Goal: Navigation & Orientation: Understand site structure

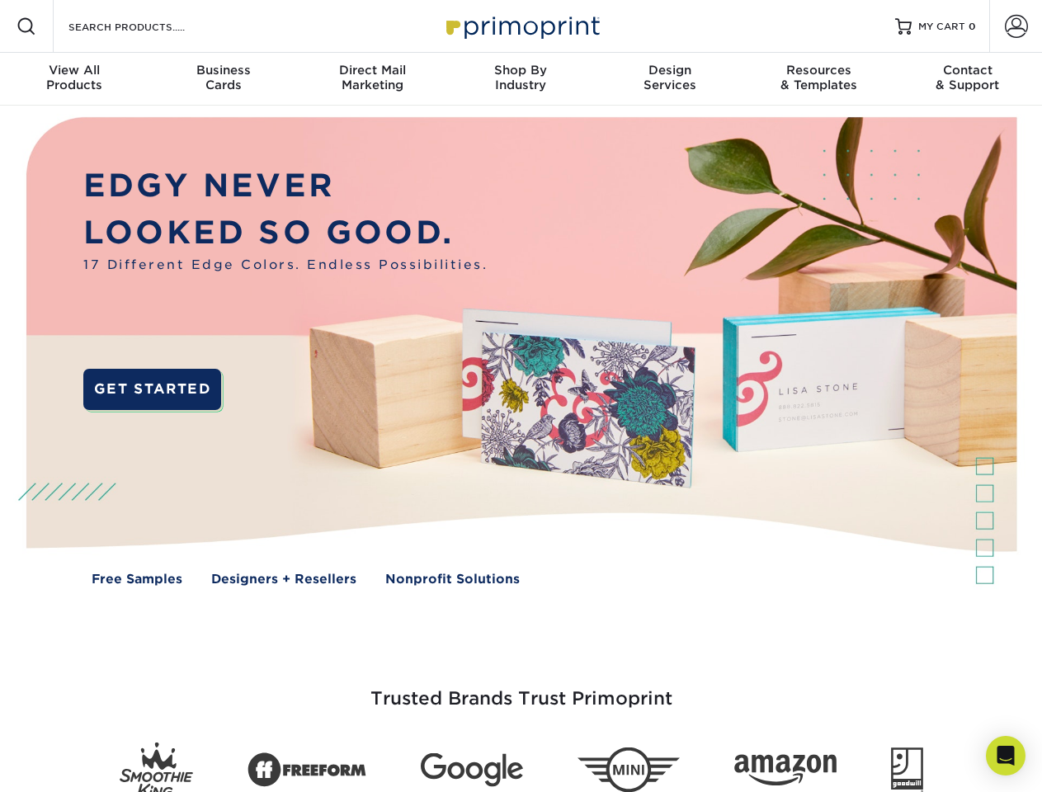
click at [520, 396] on img at bounding box center [520, 363] width 1031 height 515
click at [26, 26] on span at bounding box center [26, 26] width 20 height 20
click at [1015, 26] on span at bounding box center [1016, 26] width 23 height 23
click at [74, 79] on div "View All Products" at bounding box center [74, 78] width 148 height 30
click at [223, 79] on div "Business Cards" at bounding box center [222, 78] width 148 height 30
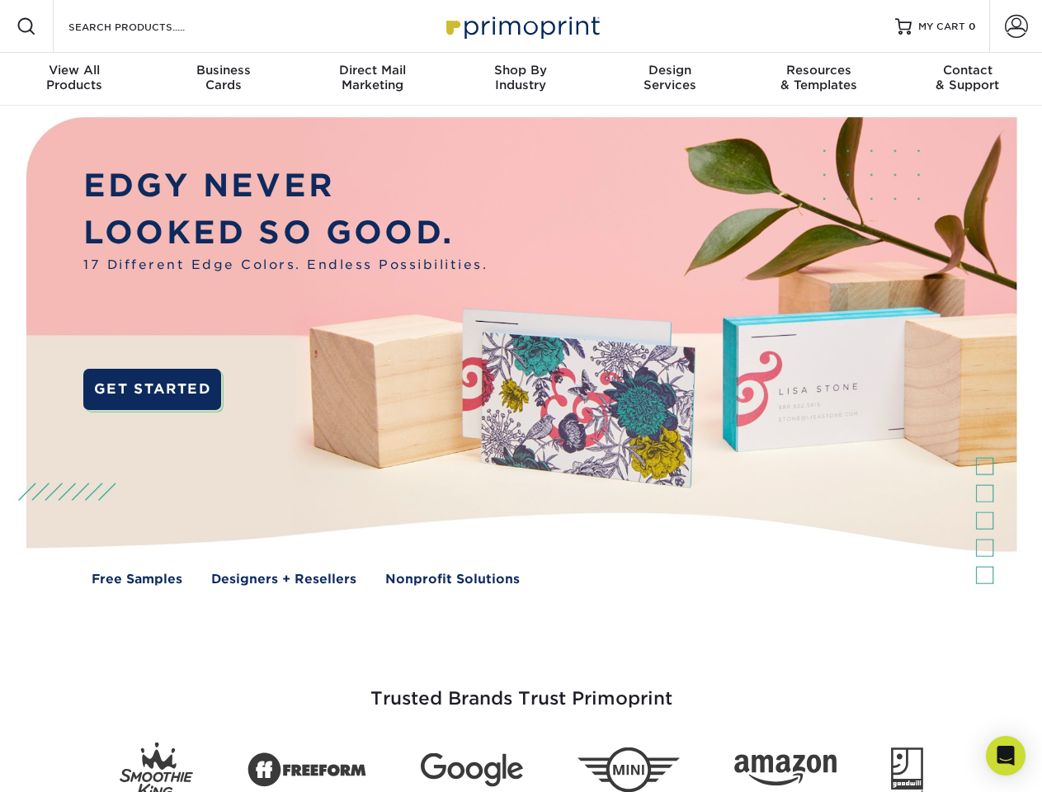
click at [372, 79] on div "Direct Mail Marketing" at bounding box center [372, 78] width 148 height 30
click at [520, 79] on div "Shop By Industry" at bounding box center [520, 78] width 148 height 30
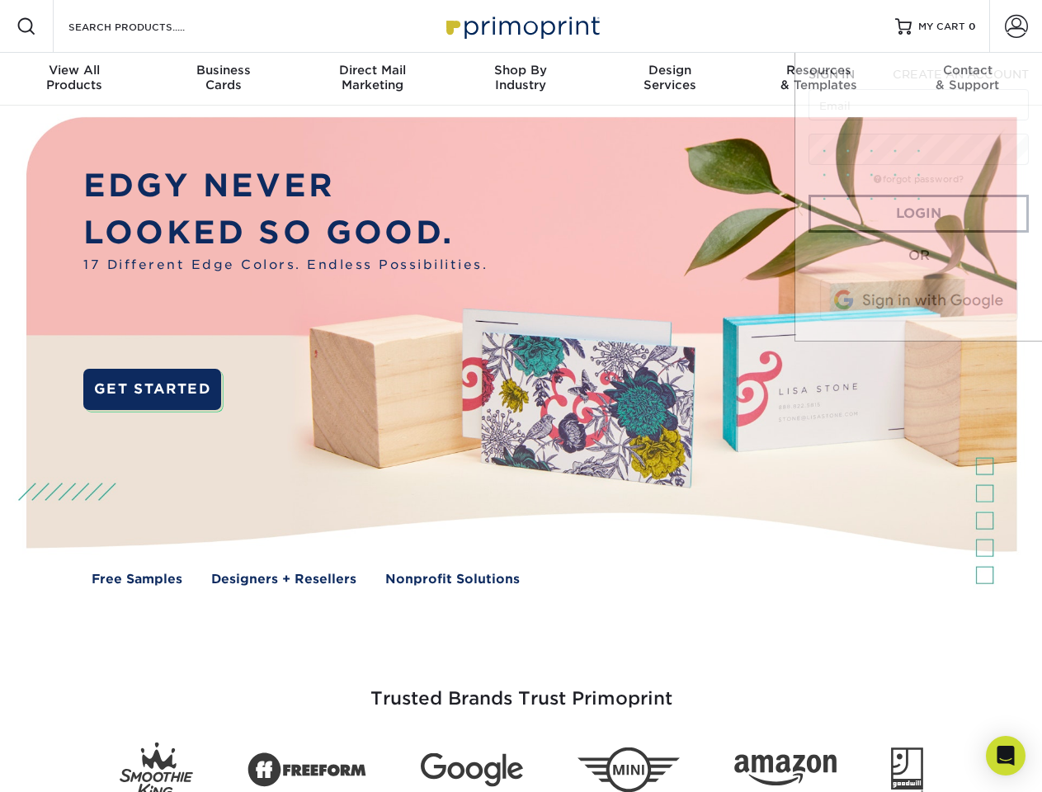
click at [670, 79] on div "Design Services" at bounding box center [670, 78] width 148 height 30
click at [818, 79] on span "SIGN IN" at bounding box center [831, 74] width 46 height 13
click at [967, 79] on span "CREATE AN ACCOUNT" at bounding box center [960, 74] width 136 height 13
